Goal: Communication & Community: Participate in discussion

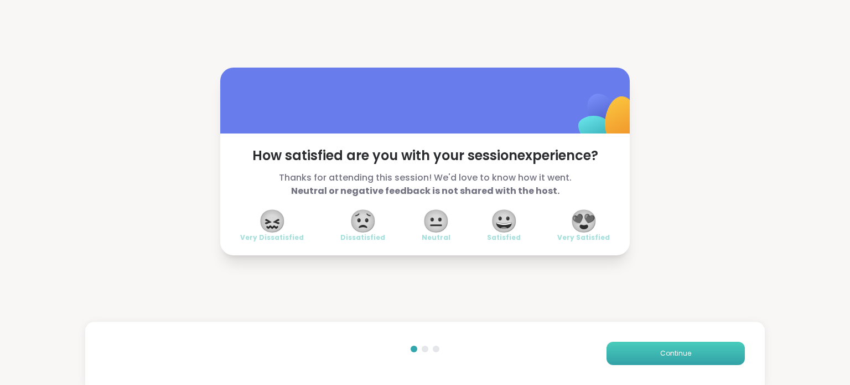
click at [624, 360] on button "Continue" at bounding box center [676, 353] width 138 height 23
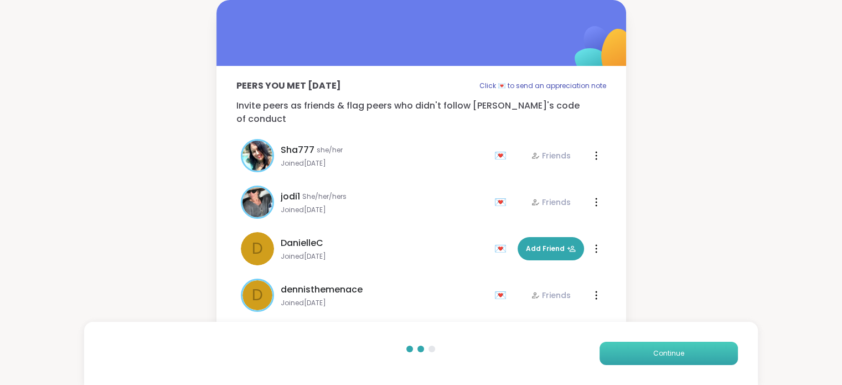
click at [624, 360] on button "Continue" at bounding box center [669, 353] width 138 height 23
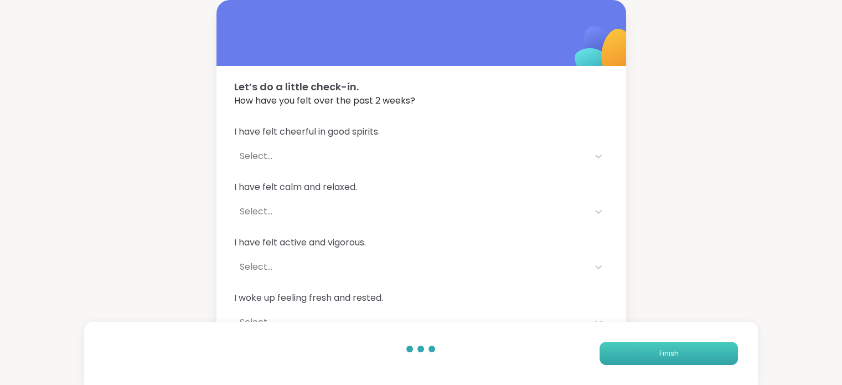
click at [624, 360] on button "Finish" at bounding box center [669, 353] width 138 height 23
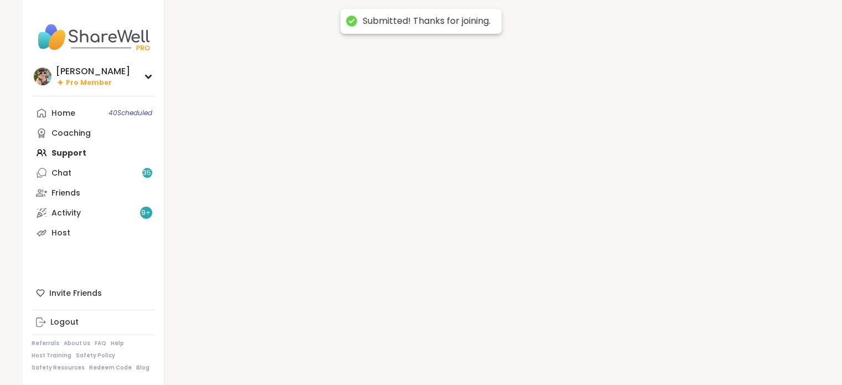
click at [624, 360] on div at bounding box center [491, 192] width 655 height 385
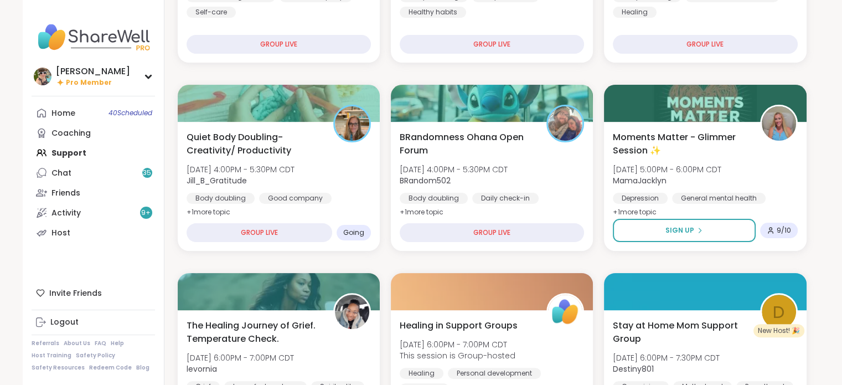
scroll to position [247, 0]
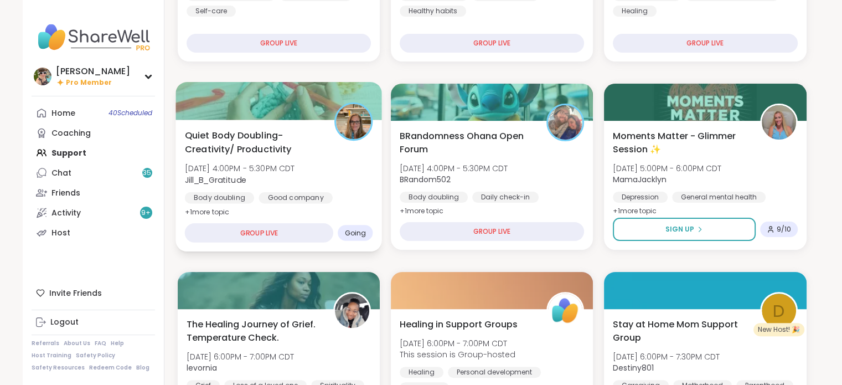
click at [273, 143] on span "Quiet Body Doubling- Creativity/ Productivity" at bounding box center [252, 141] width 137 height 27
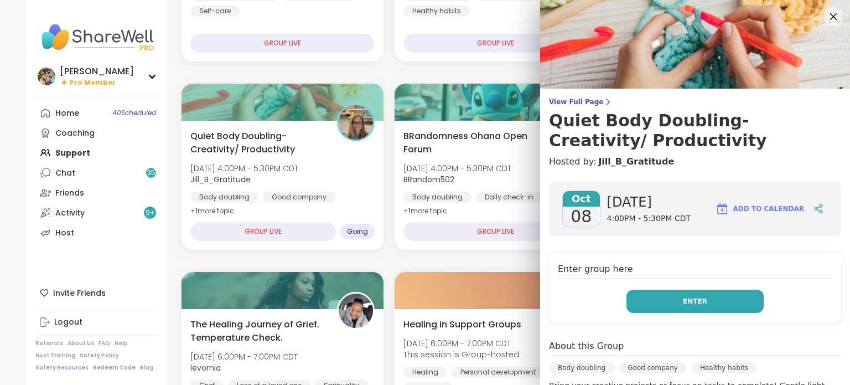
click at [692, 299] on span "Enter" at bounding box center [695, 301] width 24 height 10
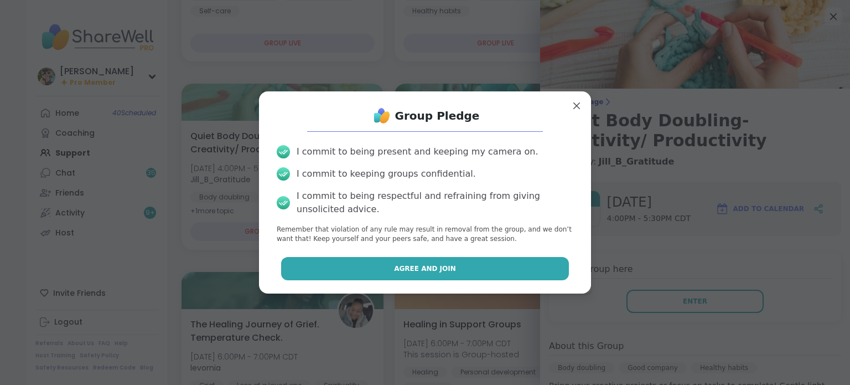
click at [445, 275] on button "Agree and Join" at bounding box center [425, 268] width 288 height 23
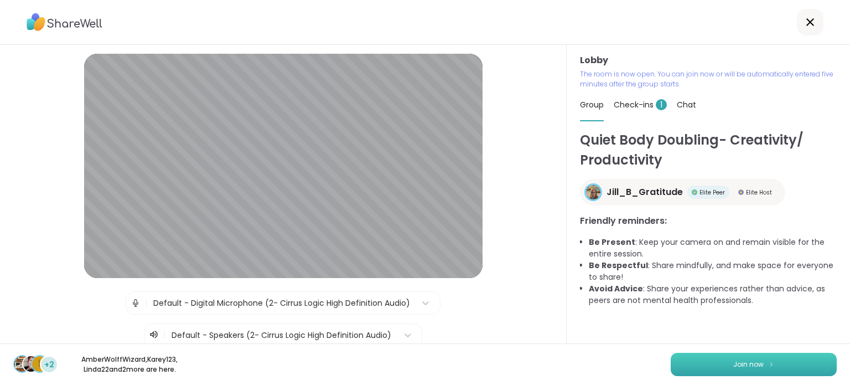
click at [673, 368] on button "Join now" at bounding box center [754, 364] width 166 height 23
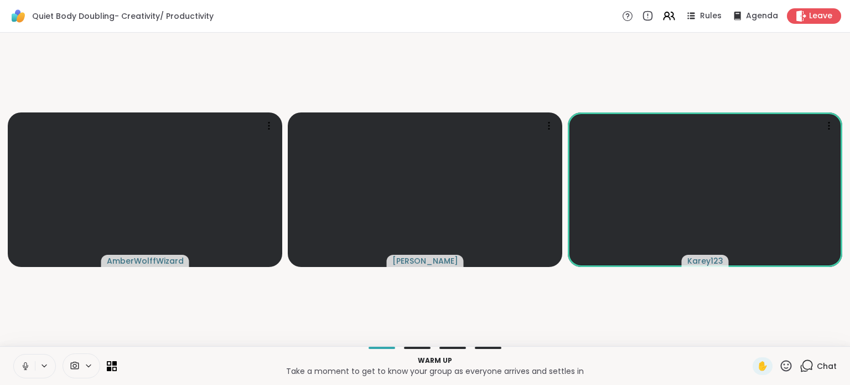
click at [31, 362] on button at bounding box center [24, 365] width 21 height 23
